Goal: Purchase product/service

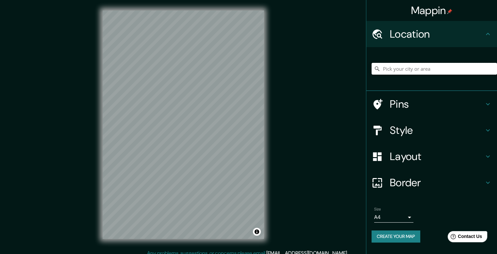
click at [459, 72] on input "Pick your city or area" at bounding box center [435, 69] width 126 height 12
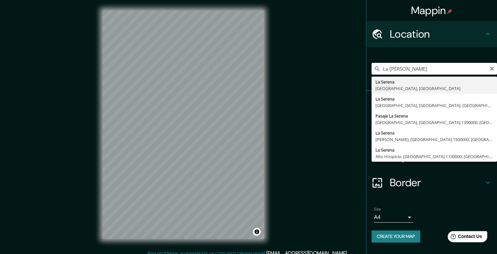
type input "[GEOGRAPHIC_DATA][PERSON_NAME], [GEOGRAPHIC_DATA], [GEOGRAPHIC_DATA]"
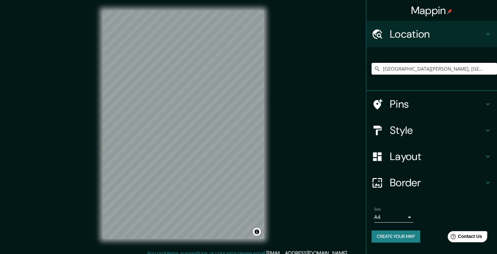
click at [265, 191] on div "© Mapbox © OpenStreetMap Improve this map" at bounding box center [183, 124] width 182 height 249
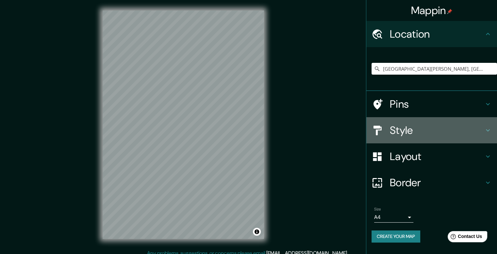
click at [470, 124] on h4 "Style" at bounding box center [437, 130] width 94 height 13
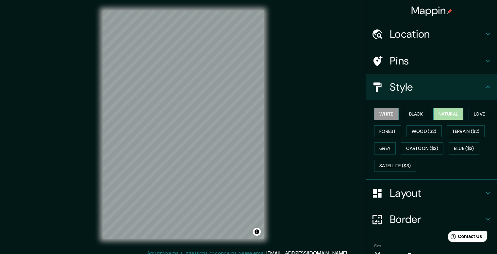
click at [443, 113] on button "Natural" at bounding box center [448, 114] width 30 height 12
click at [384, 128] on button "Forest" at bounding box center [387, 131] width 27 height 12
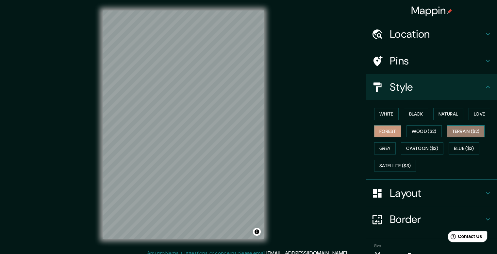
click at [473, 131] on button "Terrain ($2)" at bounding box center [466, 131] width 38 height 12
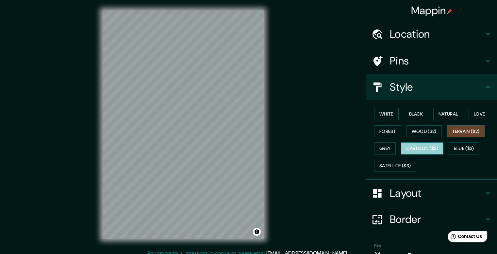
click at [422, 148] on button "Cartoon ($2)" at bounding box center [422, 148] width 42 height 12
click at [376, 151] on button "Grey" at bounding box center [385, 148] width 22 height 12
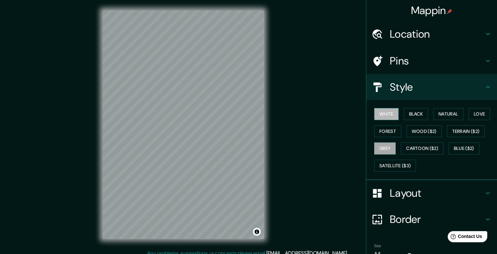
click at [382, 111] on button "White" at bounding box center [386, 114] width 25 height 12
click at [381, 132] on button "Forest" at bounding box center [387, 131] width 27 height 12
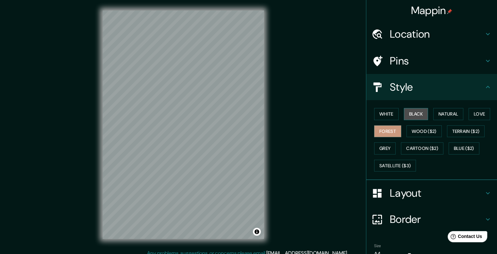
click at [409, 115] on button "Black" at bounding box center [416, 114] width 25 height 12
click at [445, 108] on button "Natural" at bounding box center [448, 114] width 30 height 12
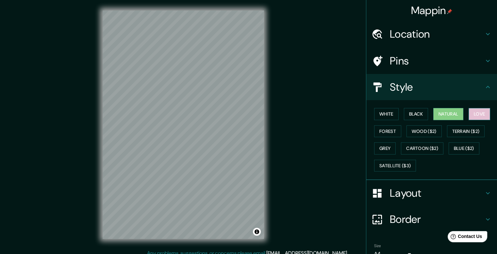
click at [476, 115] on button "Love" at bounding box center [480, 114] width 22 height 12
click at [446, 116] on button "Natural" at bounding box center [448, 114] width 30 height 12
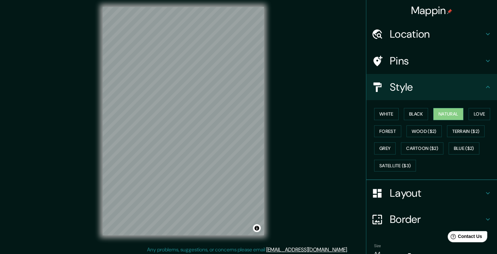
scroll to position [32, 0]
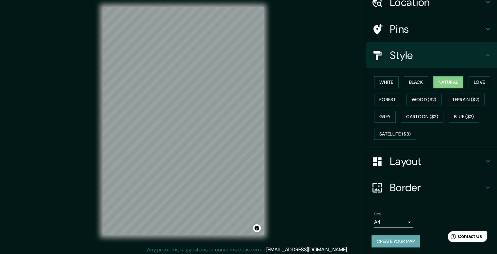
click at [388, 238] on button "Create your map" at bounding box center [396, 241] width 49 height 12
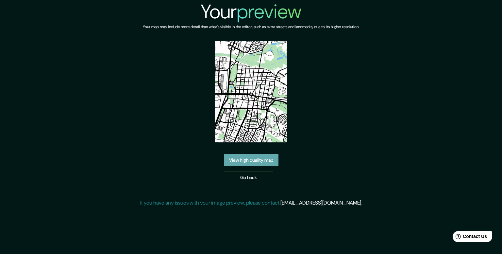
click at [275, 161] on link "View high quality map" at bounding box center [251, 160] width 55 height 12
